Goal: Find specific fact: Find specific fact

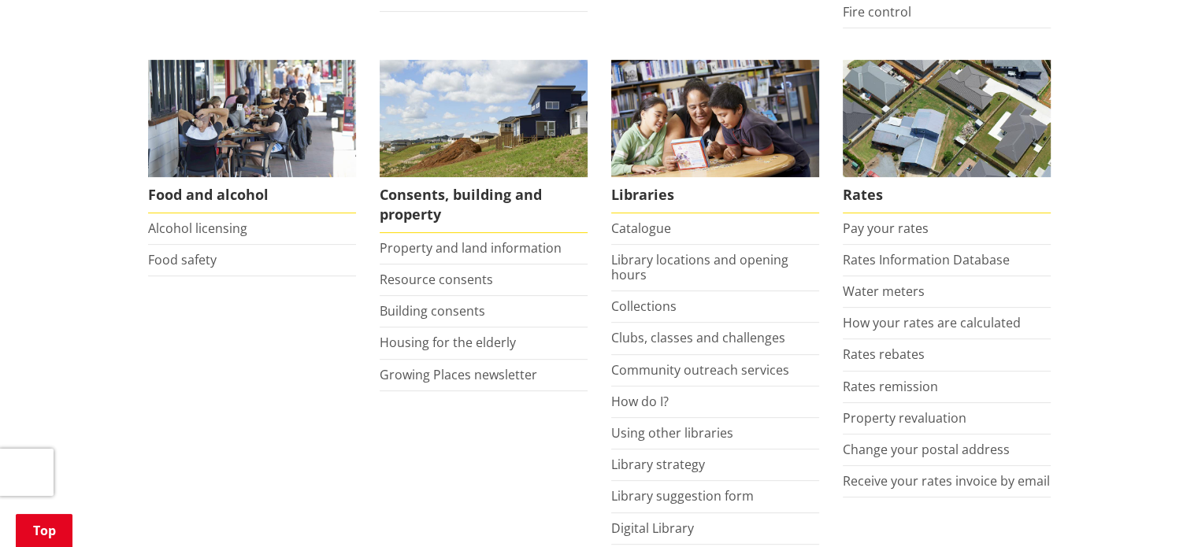
scroll to position [630, 0]
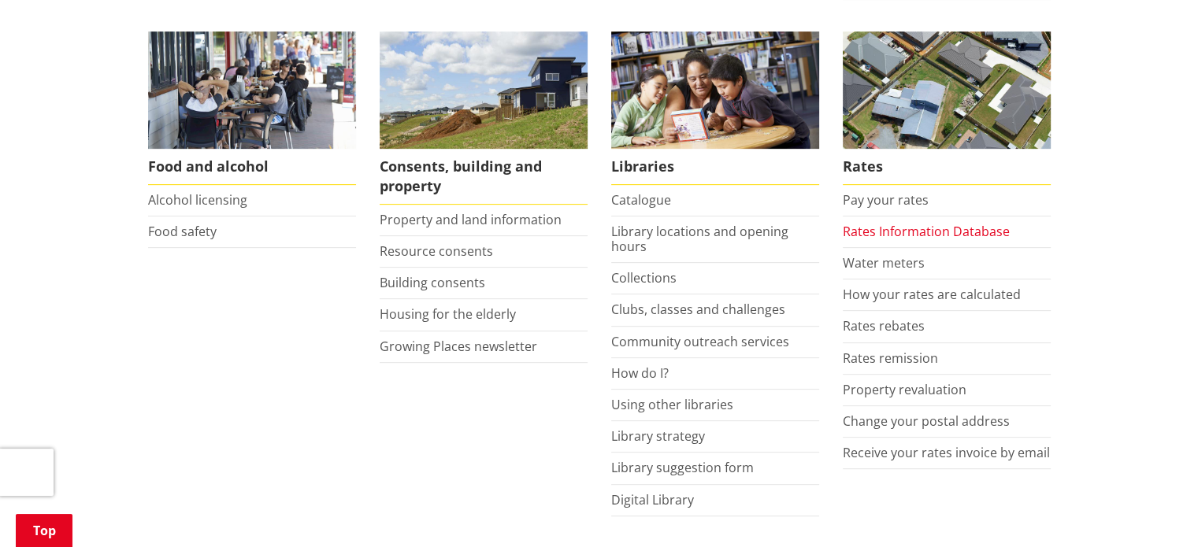
click at [901, 232] on link "Rates Information Database" at bounding box center [925, 231] width 167 height 17
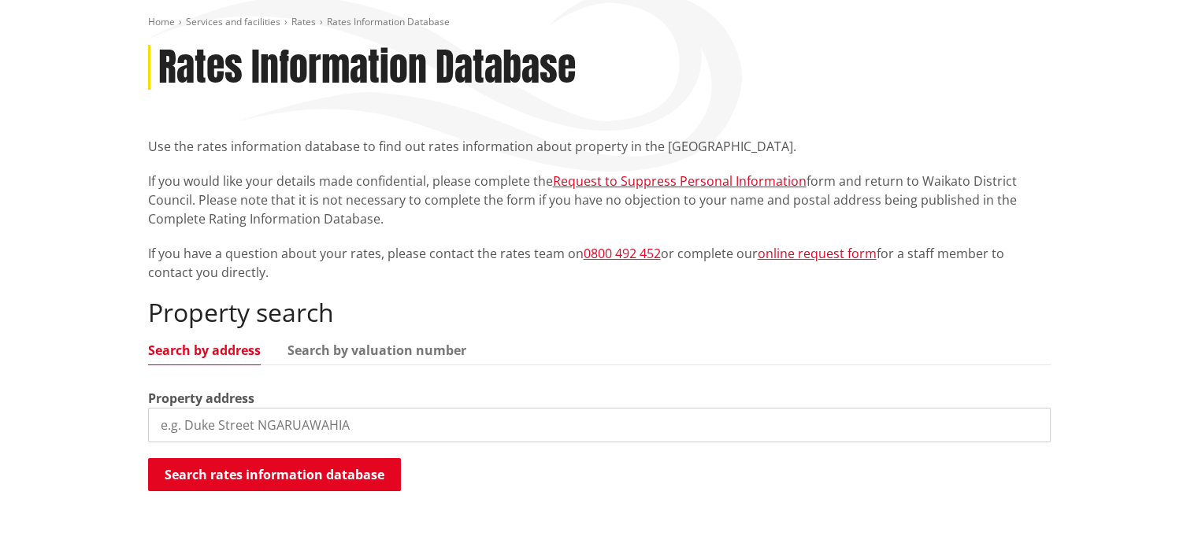
scroll to position [315, 0]
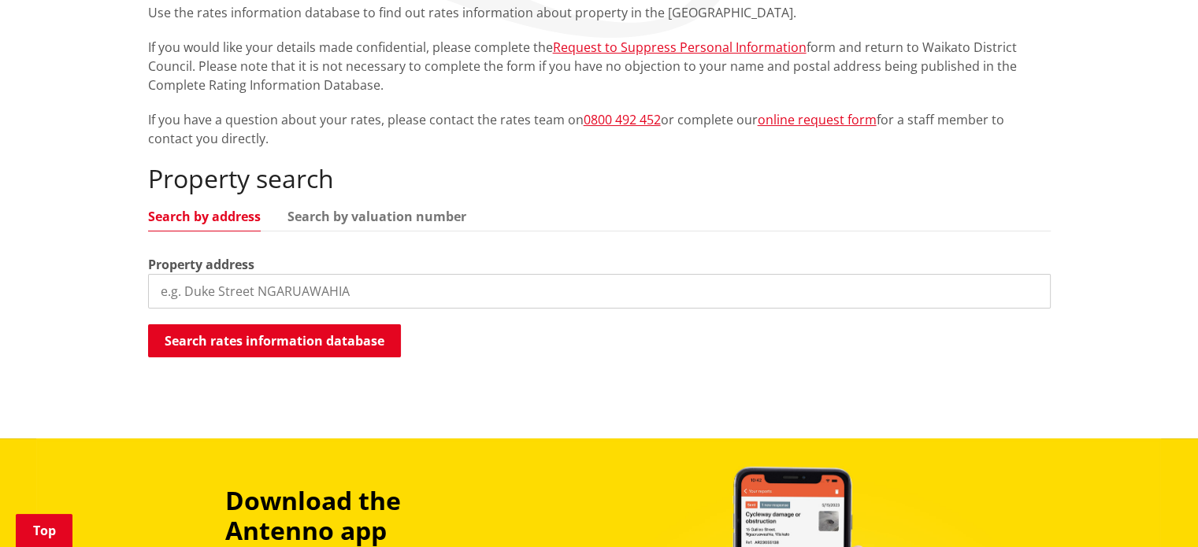
click at [275, 289] on input "search" at bounding box center [599, 291] width 902 height 35
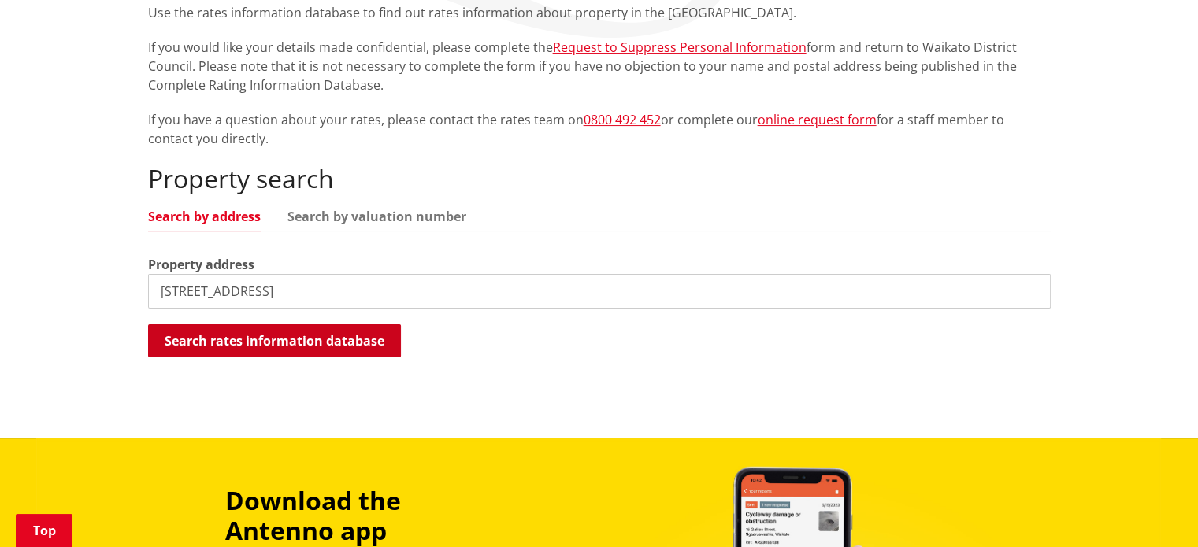
type input "28 Washer Road, Horotiu"
click at [337, 327] on button "Search rates information database" at bounding box center [274, 340] width 253 height 33
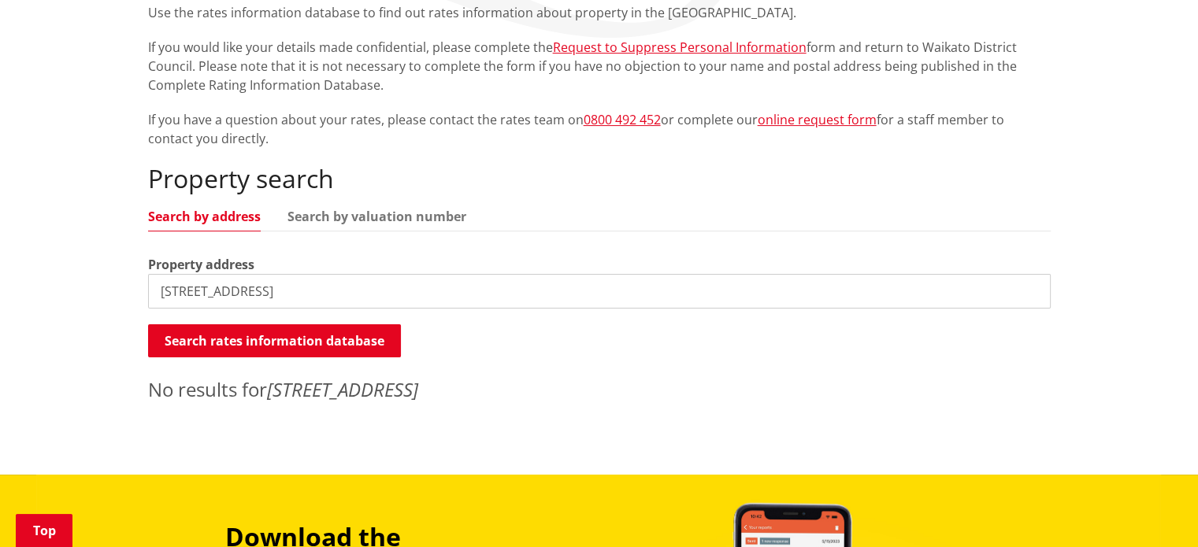
click at [408, 415] on div "Home Services and facilities Rates Rates Information Database Rates Information…" at bounding box center [599, 159] width 1198 height 632
